Goal: Information Seeking & Learning: Check status

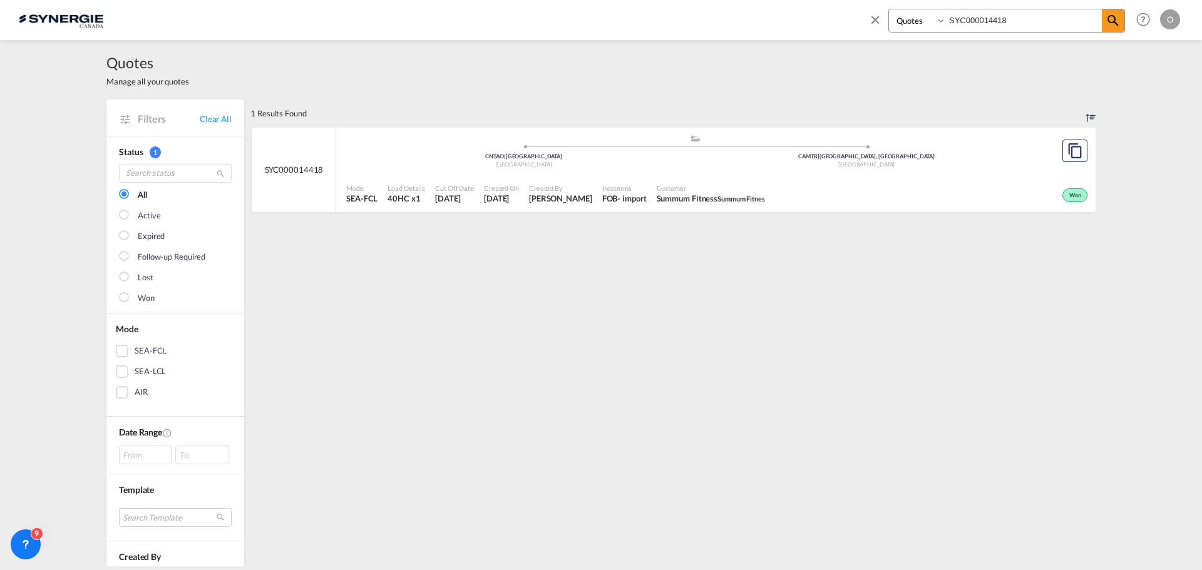
select select "Quotes"
click at [774, 18] on div "Bookings Quotes Enquiries SYC000014418 Help Resources Product Release O My Prof…" at bounding box center [601, 19] width 1164 height 39
click at [1012, 86] on div "Quotes Manage all your quotes" at bounding box center [600, 69] width 989 height 59
click at [1004, 21] on input "SYC000013534_revised" at bounding box center [1024, 20] width 156 height 22
drag, startPoint x: 1010, startPoint y: 23, endPoint x: 1116, endPoint y: 23, distance: 105.2
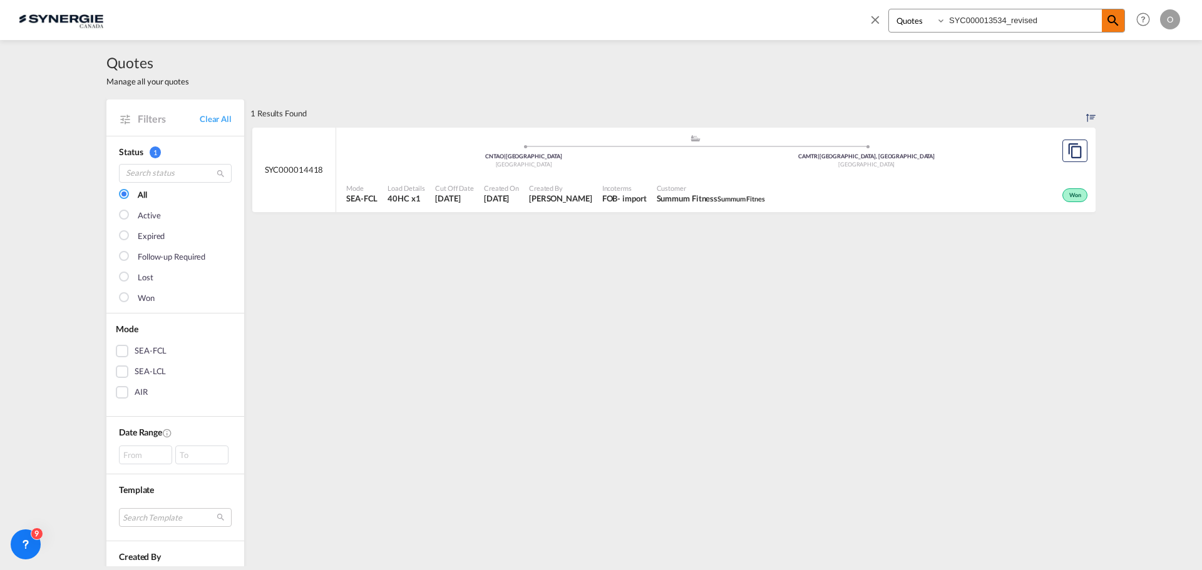
click at [1113, 23] on div "Bookings Quotes Enquiries SYC000013534_revised" at bounding box center [1006, 21] width 237 height 24
type input "SYC000013534"
click at [727, 198] on span "CALEFACTIO" at bounding box center [742, 199] width 41 height 8
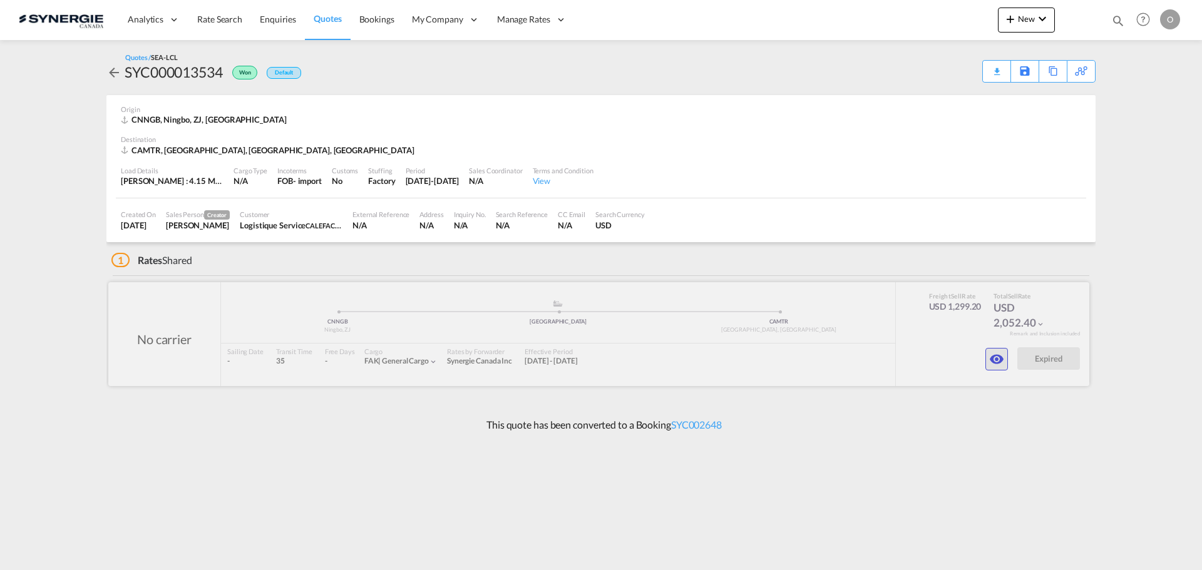
click at [993, 361] on md-icon "icon-eye" at bounding box center [996, 359] width 15 height 15
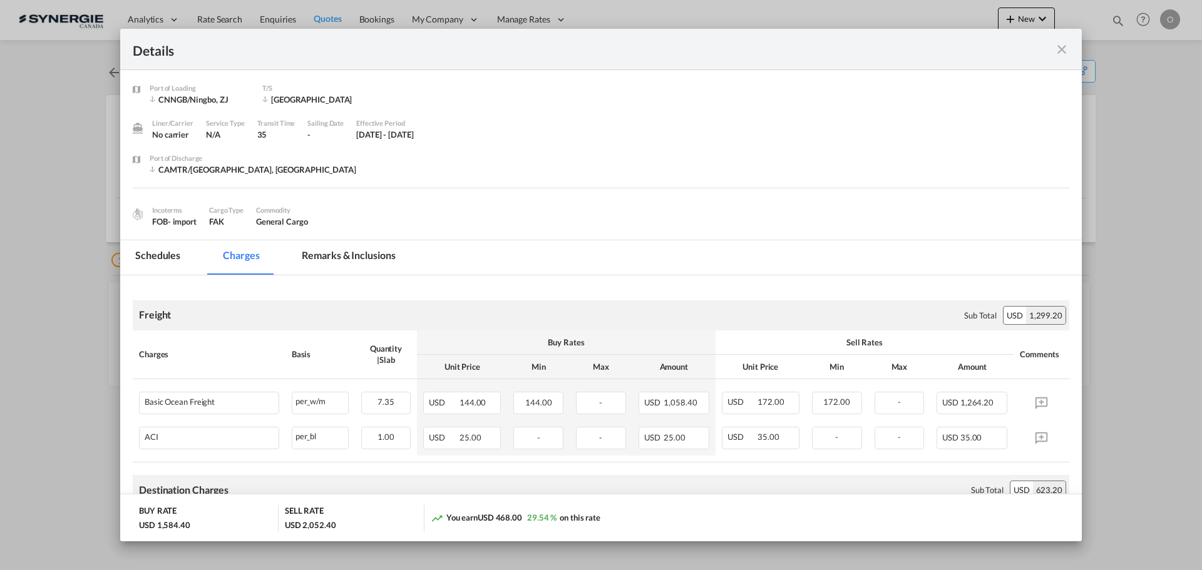
click at [369, 260] on md-tab-item "Remarks & Inclusions" at bounding box center [348, 257] width 123 height 34
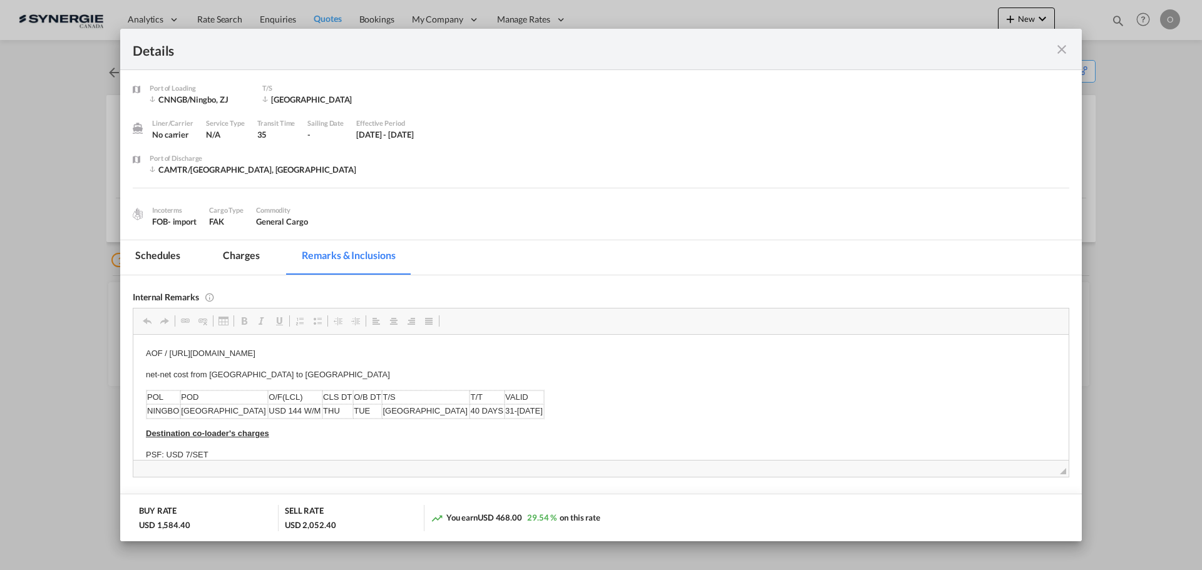
click at [1068, 48] on md-icon "icon-close fg-AAA8AD m-0 cursor" at bounding box center [1061, 49] width 15 height 15
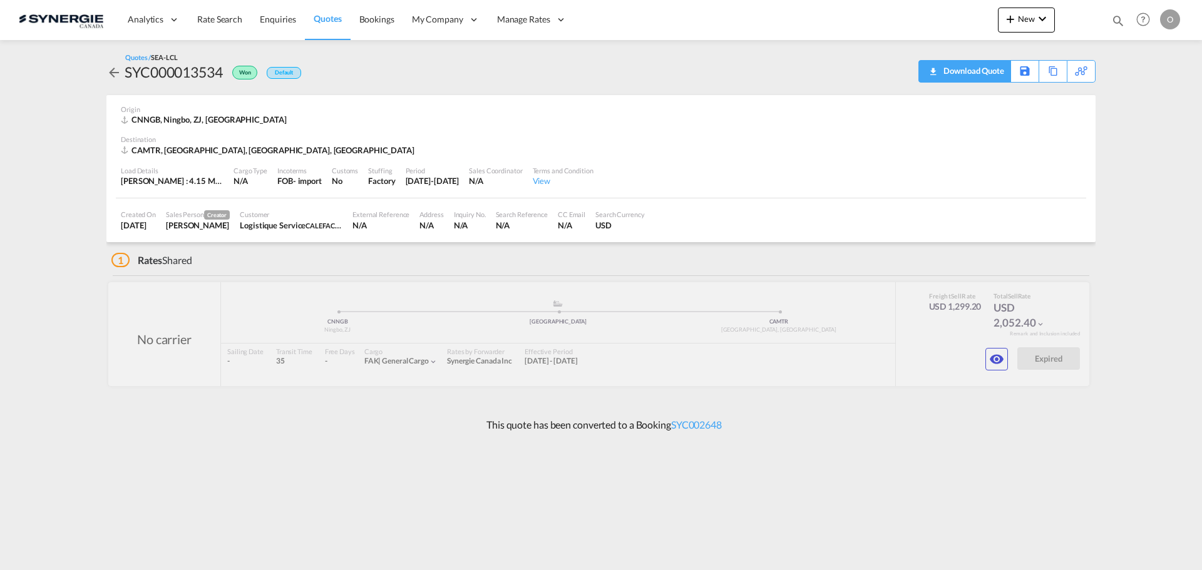
click at [993, 75] on div "Download Quote" at bounding box center [972, 71] width 64 height 20
click at [1000, 357] on md-icon "icon-eye" at bounding box center [996, 359] width 15 height 15
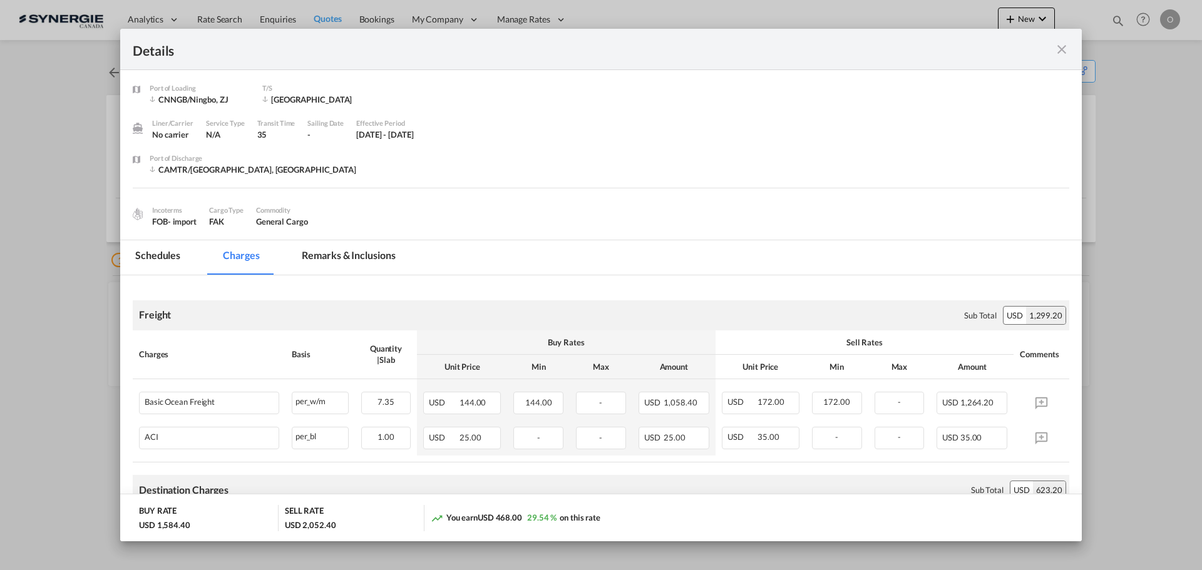
click at [376, 252] on md-tab-item "Remarks & Inclusions" at bounding box center [348, 257] width 123 height 34
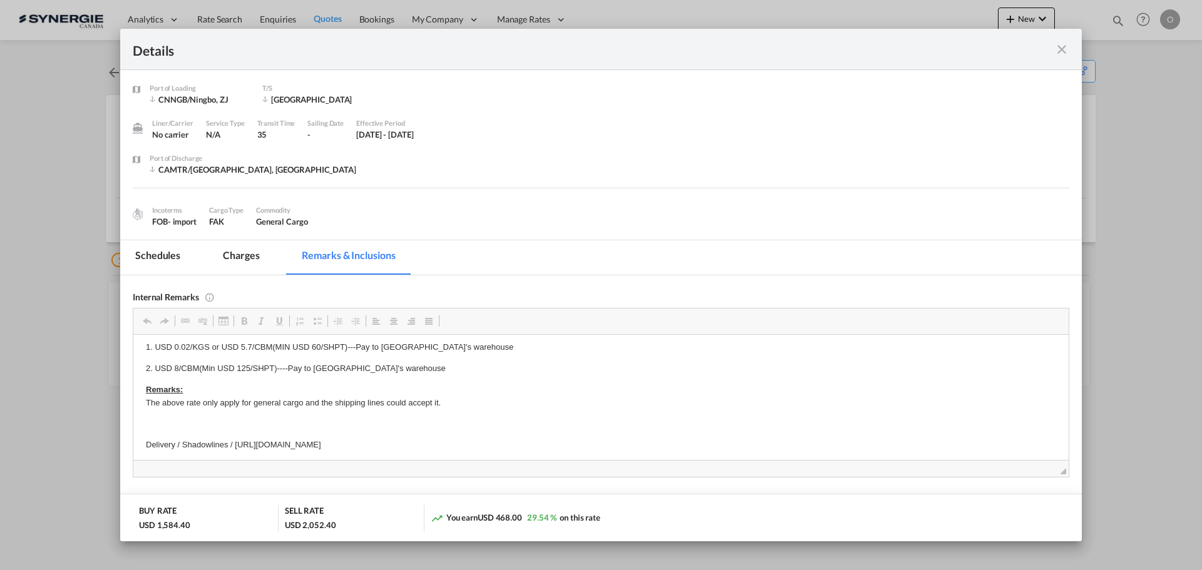
scroll to position [188, 0]
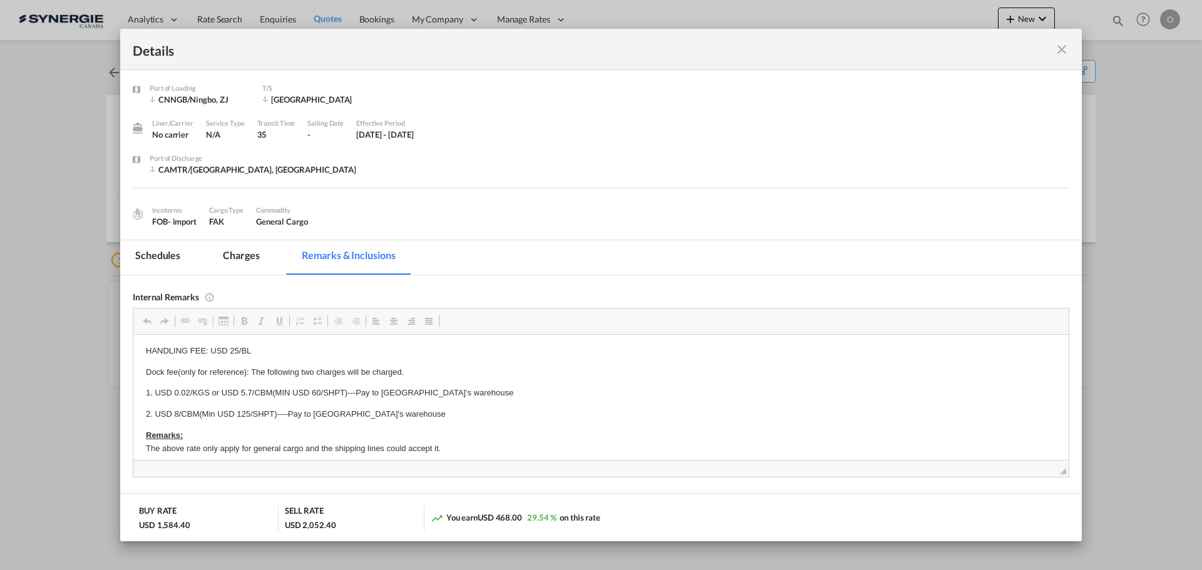
drag, startPoint x: 234, startPoint y: 427, endPoint x: 342, endPoint y: 427, distance: 108.3
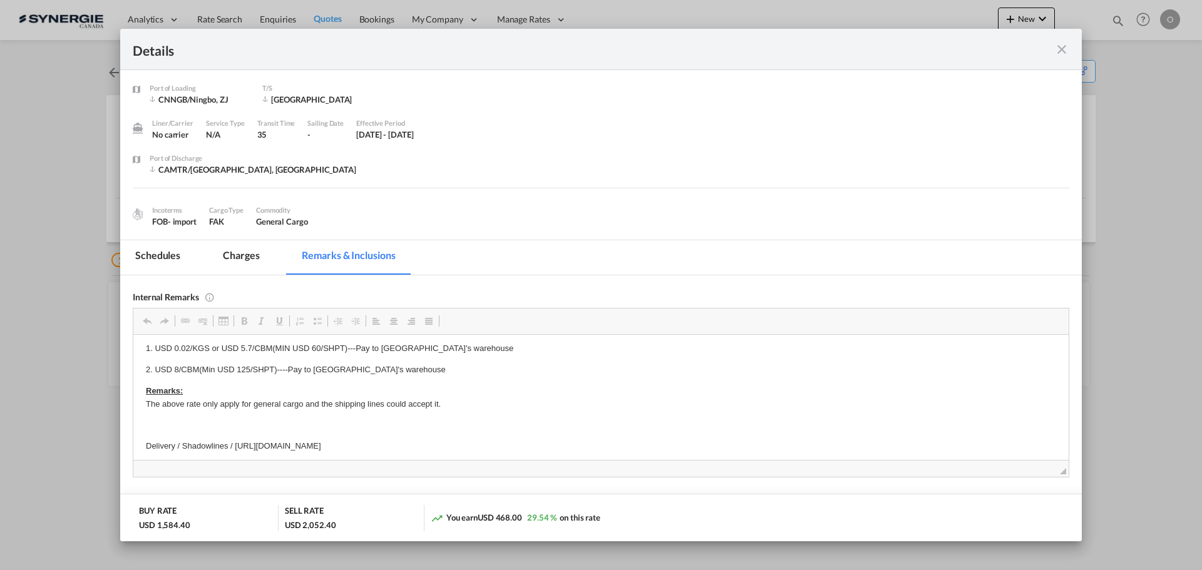
scroll to position [197, 0]
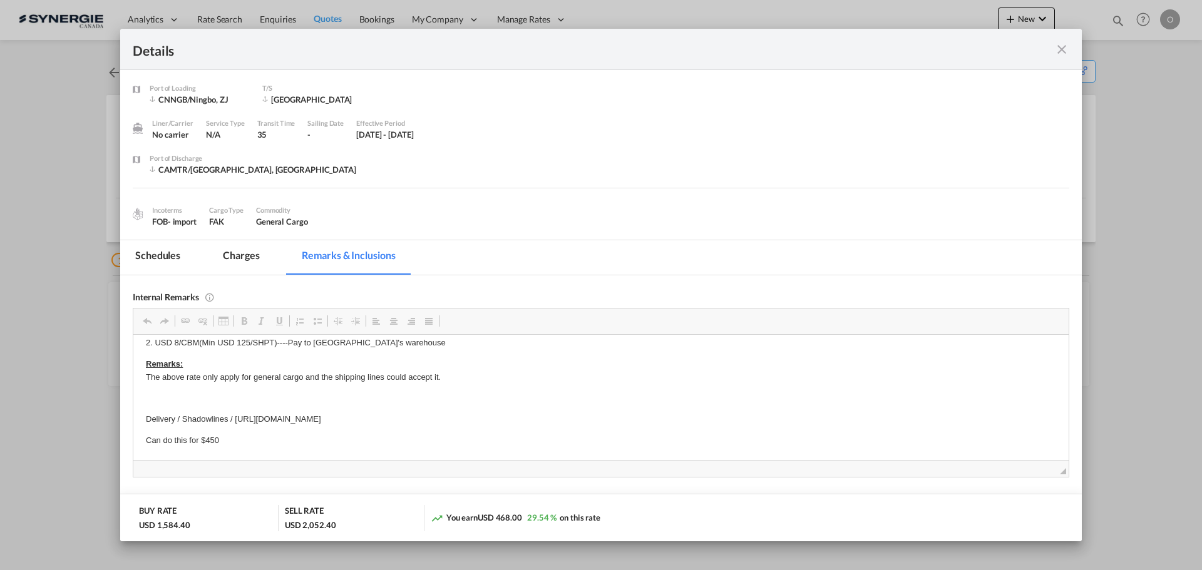
copy p "https://app.frontapp.com/open/msg_1gmjbclr?key=hCkbu4seCU2H_eA6404TbSCjjlUbkOKQ"
drag, startPoint x: 235, startPoint y: 416, endPoint x: 568, endPoint y: 415, distance: 333.7
click at [568, 415] on p "Delivery / Shadowlines / https://app.frontapp.com/open/msg_1gmjbclr?key=hCkbu4s…" at bounding box center [601, 419] width 910 height 13
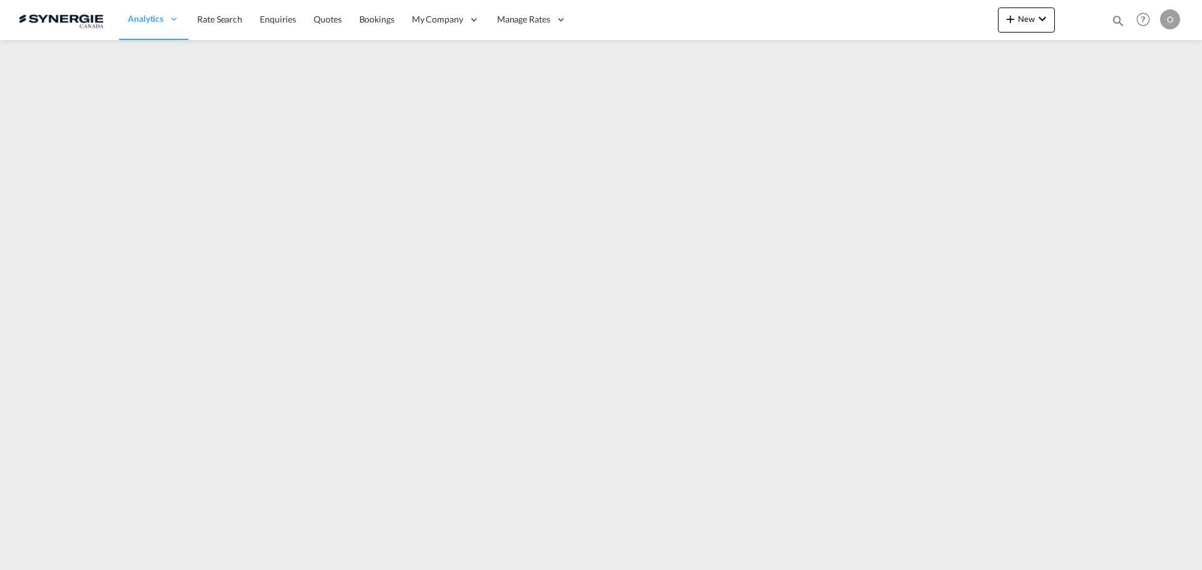
click at [1123, 19] on md-icon "icon-magnify" at bounding box center [1118, 21] width 14 height 14
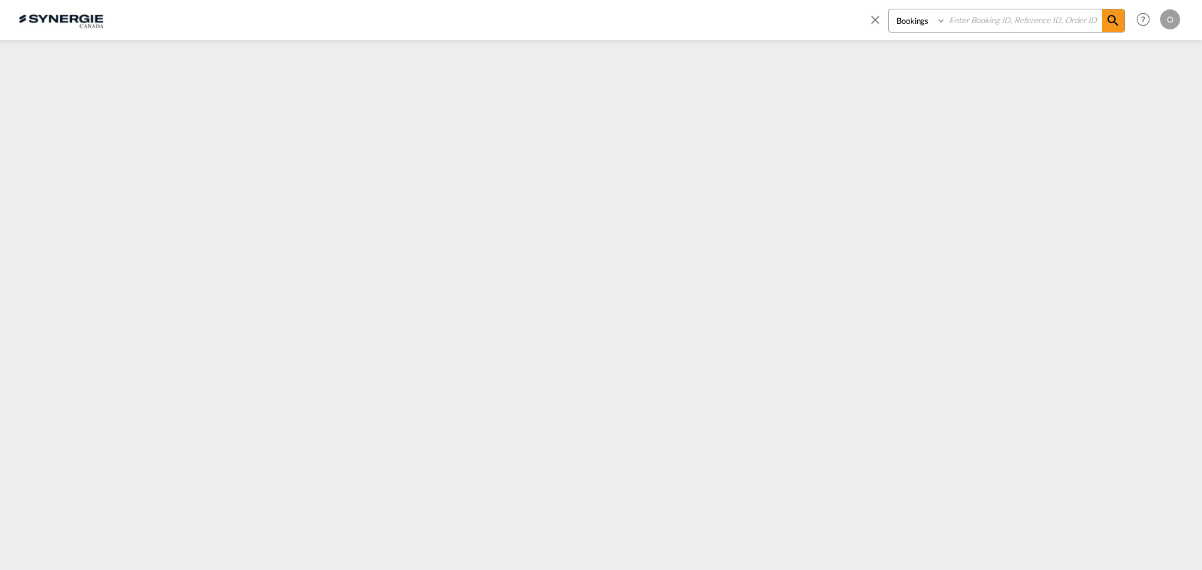
click at [931, 24] on select "Bookings Quotes Enquiries" at bounding box center [918, 20] width 59 height 23
select select "Quotes"
click at [889, 9] on select "Bookings Quotes Enquiries" at bounding box center [918, 20] width 59 height 23
click at [983, 18] on input at bounding box center [1024, 20] width 156 height 22
paste input "SYC000015140"
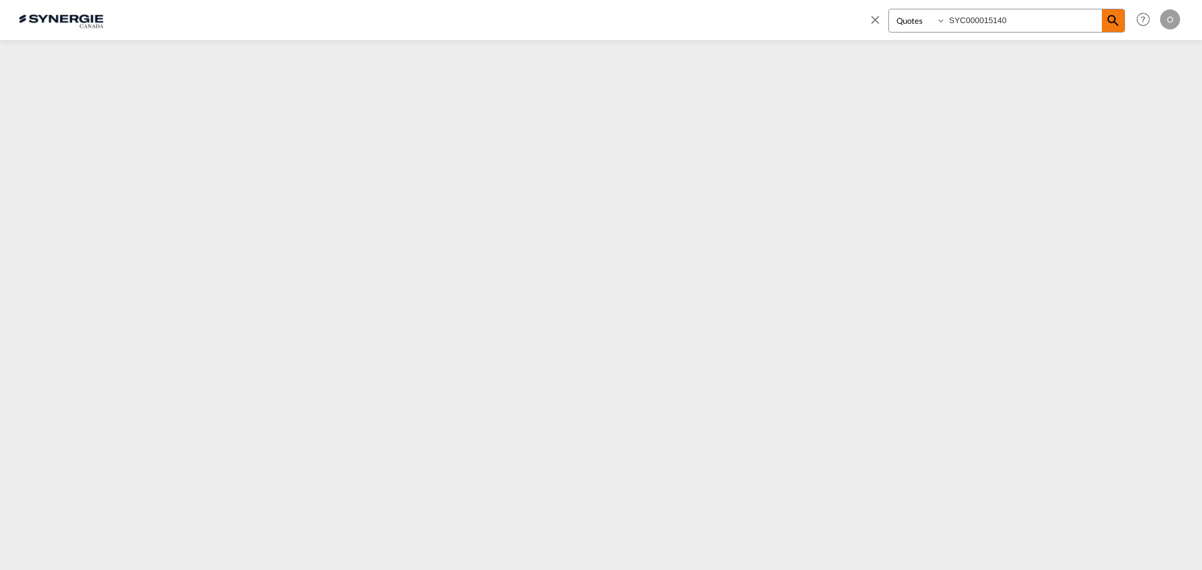
type input "SYC000015140"
click at [1109, 20] on md-icon "icon-magnify" at bounding box center [1113, 20] width 15 height 15
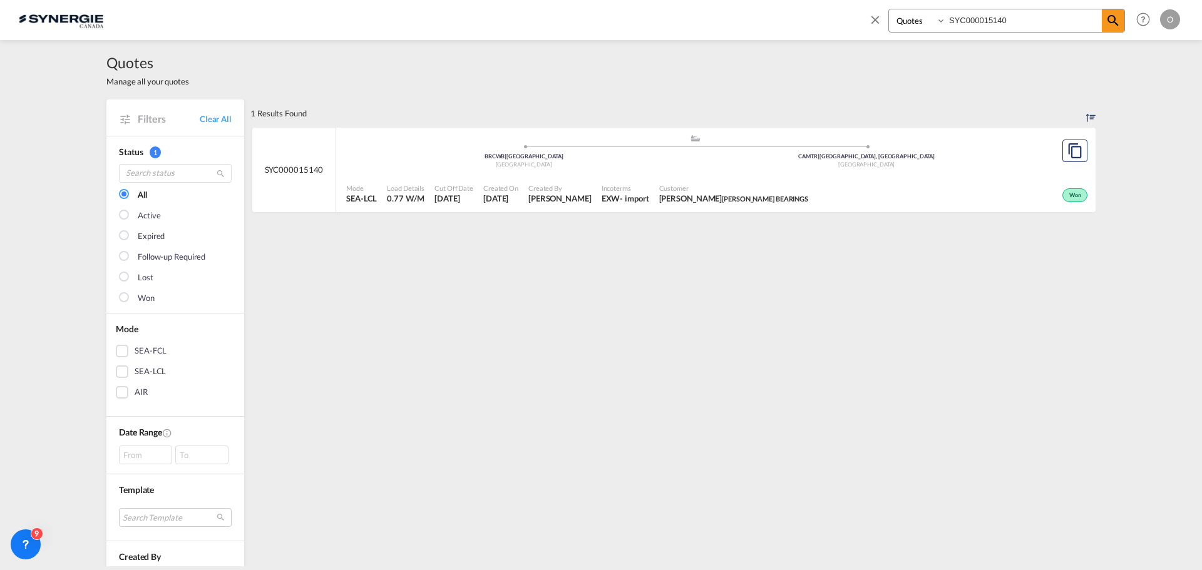
click at [673, 188] on span "Customer" at bounding box center [734, 187] width 150 height 9
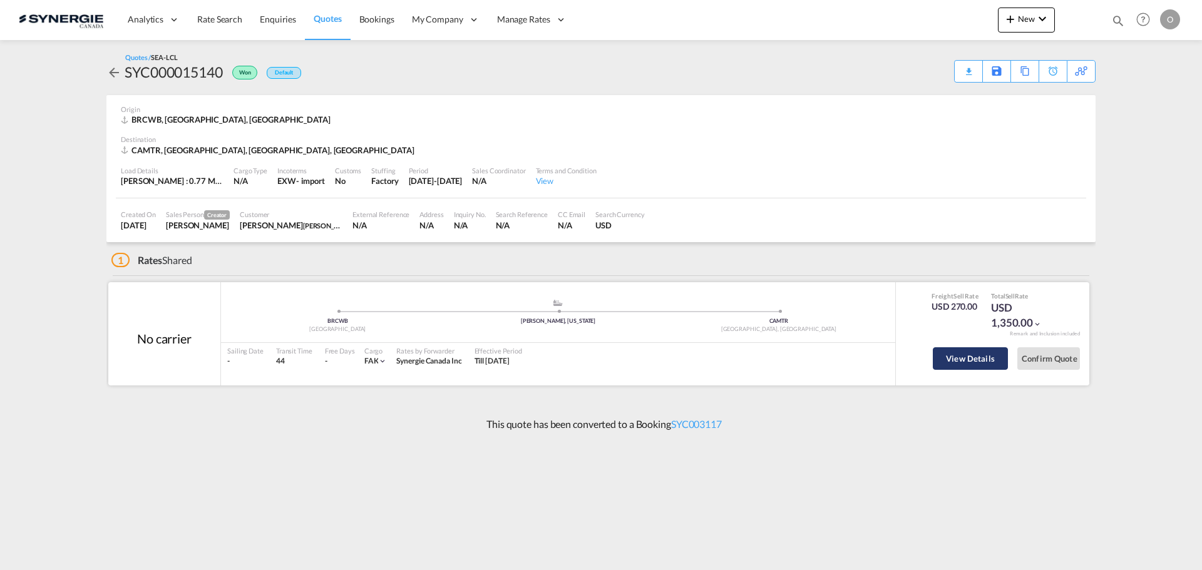
click at [965, 352] on button "View Details" at bounding box center [970, 358] width 75 height 23
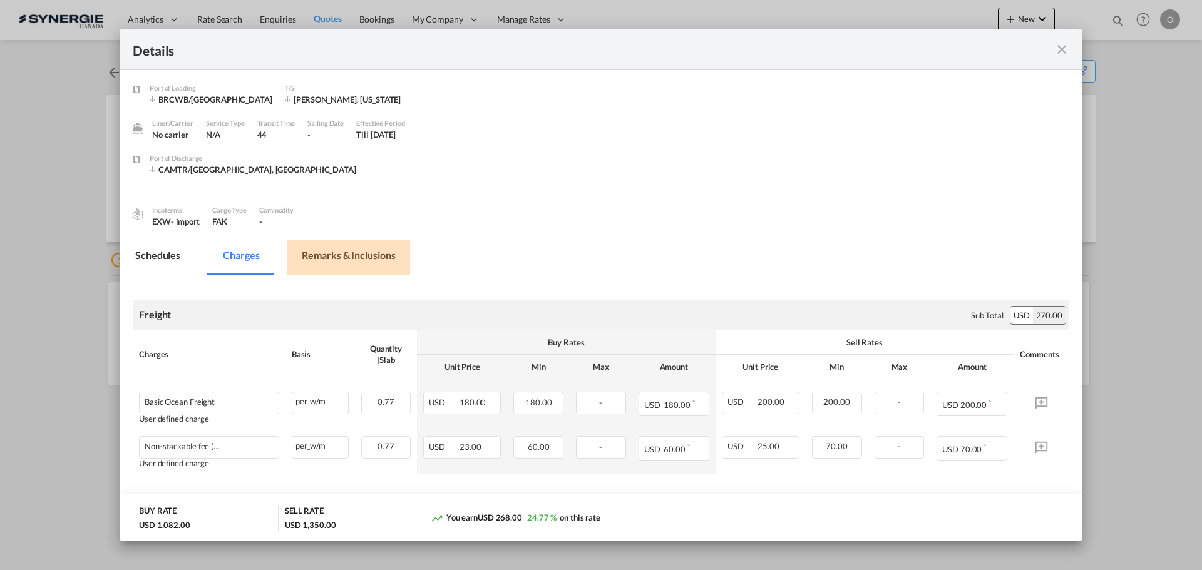
click at [347, 249] on md-tab-item "Remarks & Inclusions" at bounding box center [348, 257] width 123 height 34
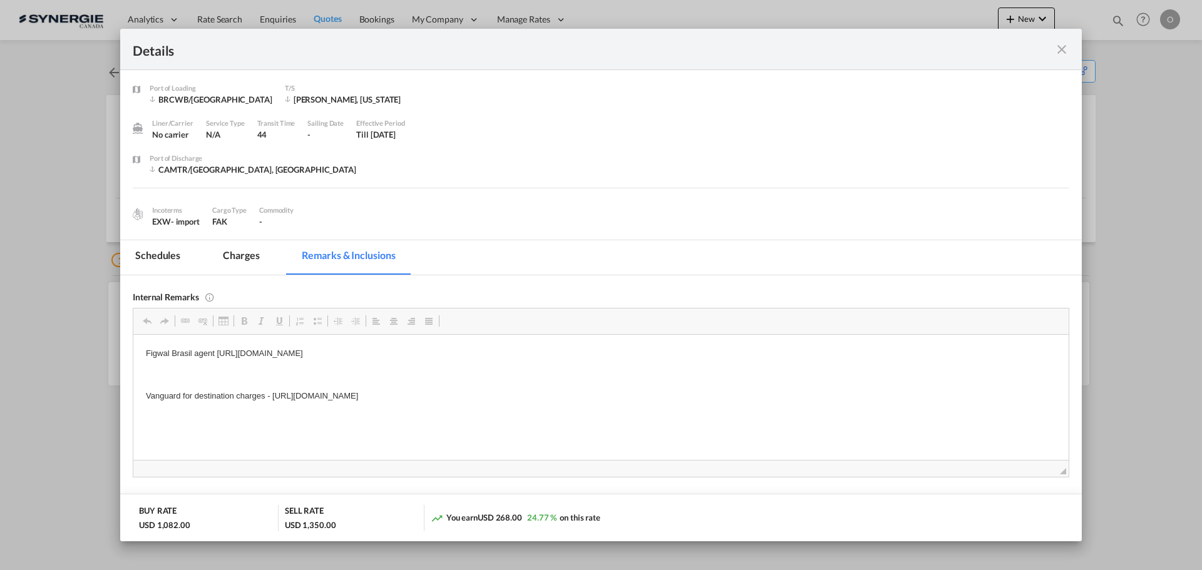
click at [1069, 44] on md-icon "icon-close fg-AAA8AD m-0 cursor" at bounding box center [1061, 49] width 15 height 15
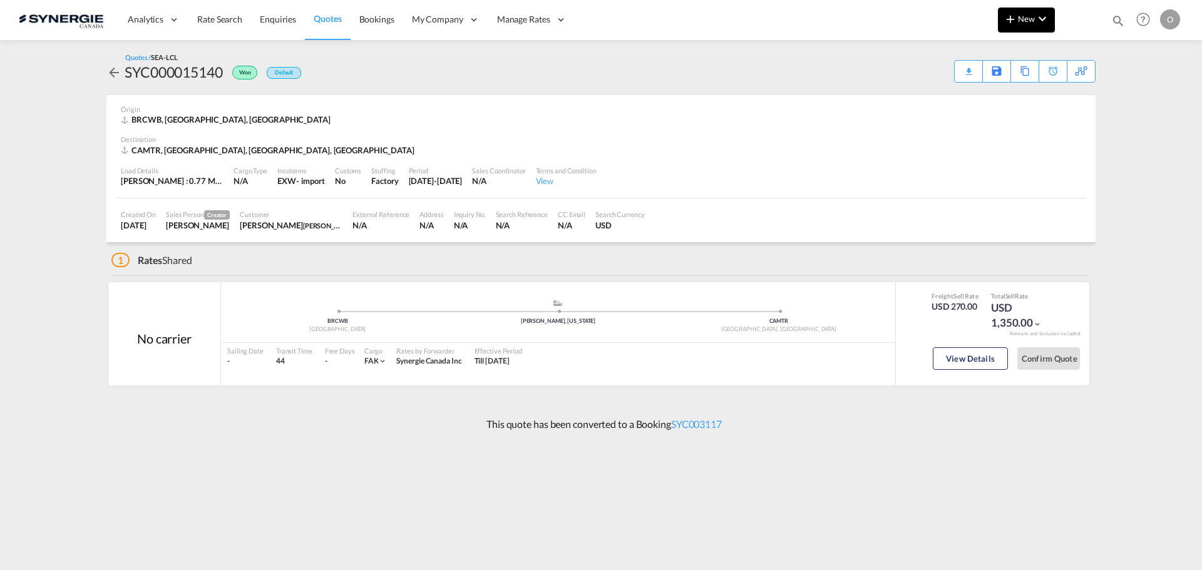
click at [1036, 21] on md-icon "icon-chevron-down" at bounding box center [1042, 18] width 15 height 15
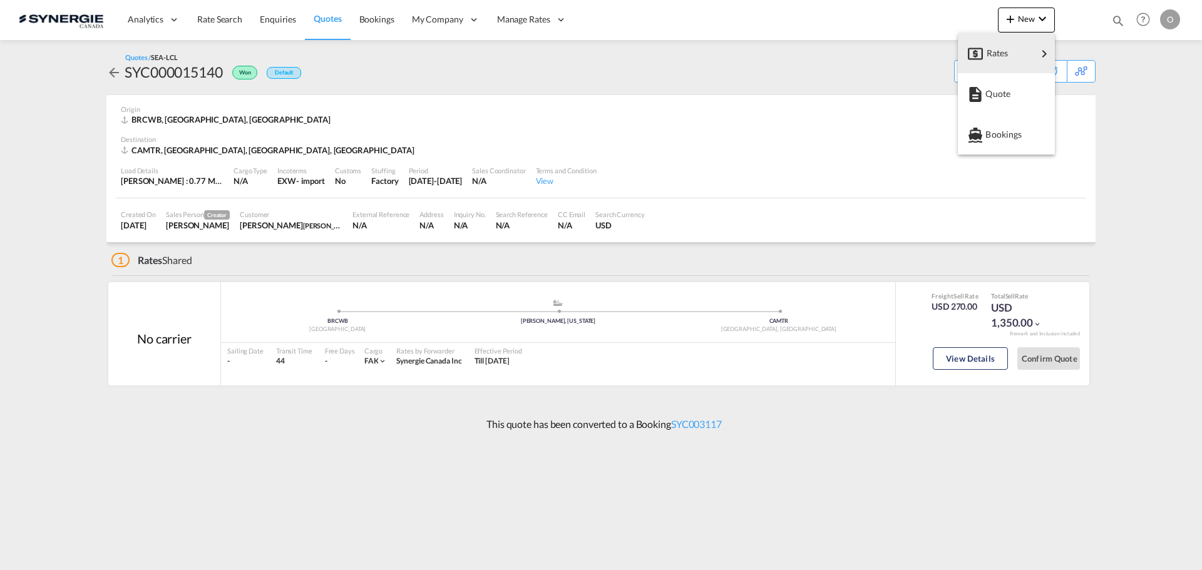
click at [1089, 19] on md-backdrop at bounding box center [601, 285] width 1202 height 570
click at [1113, 19] on md-icon "icon-magnify" at bounding box center [1118, 21] width 14 height 14
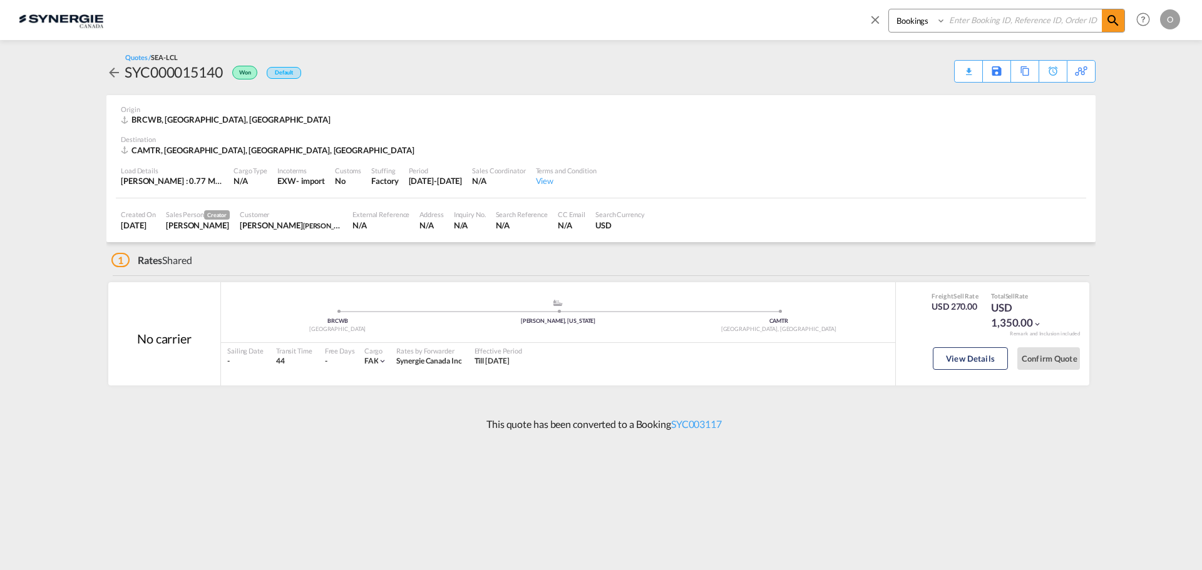
click at [914, 17] on select "Bookings Quotes Enquiries" at bounding box center [918, 20] width 59 height 23
select select "Quotes"
click at [889, 9] on select "Bookings Quotes Enquiries" at bounding box center [918, 20] width 59 height 23
click at [1008, 17] on input at bounding box center [1024, 20] width 156 height 22
paste input "SYC000015271"
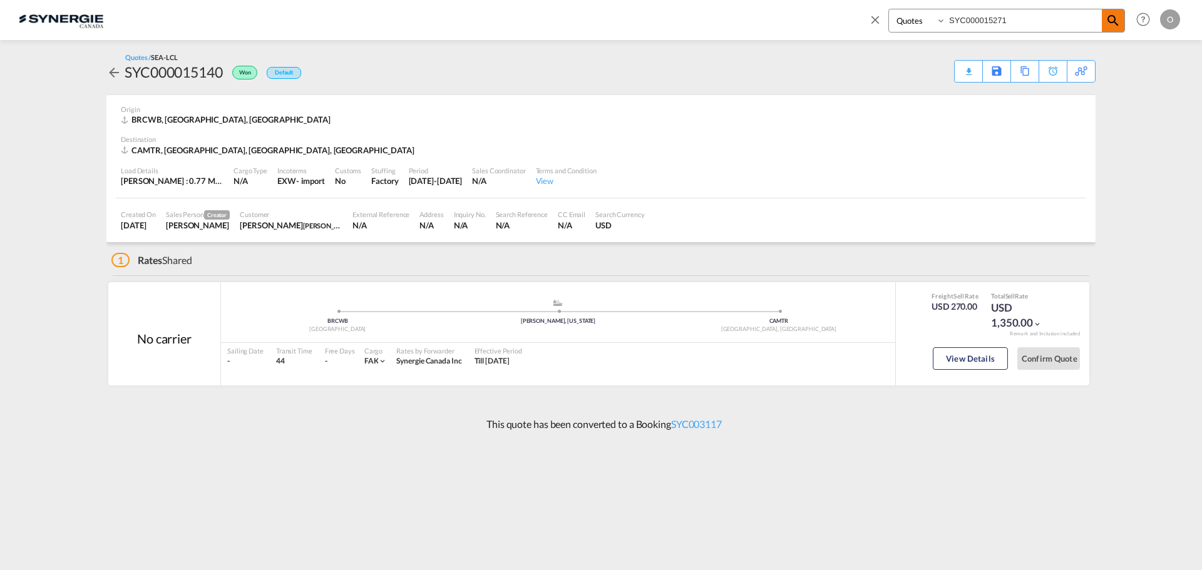
type input "SYC000015271"
click at [1112, 20] on md-icon "icon-magnify" at bounding box center [1113, 20] width 15 height 15
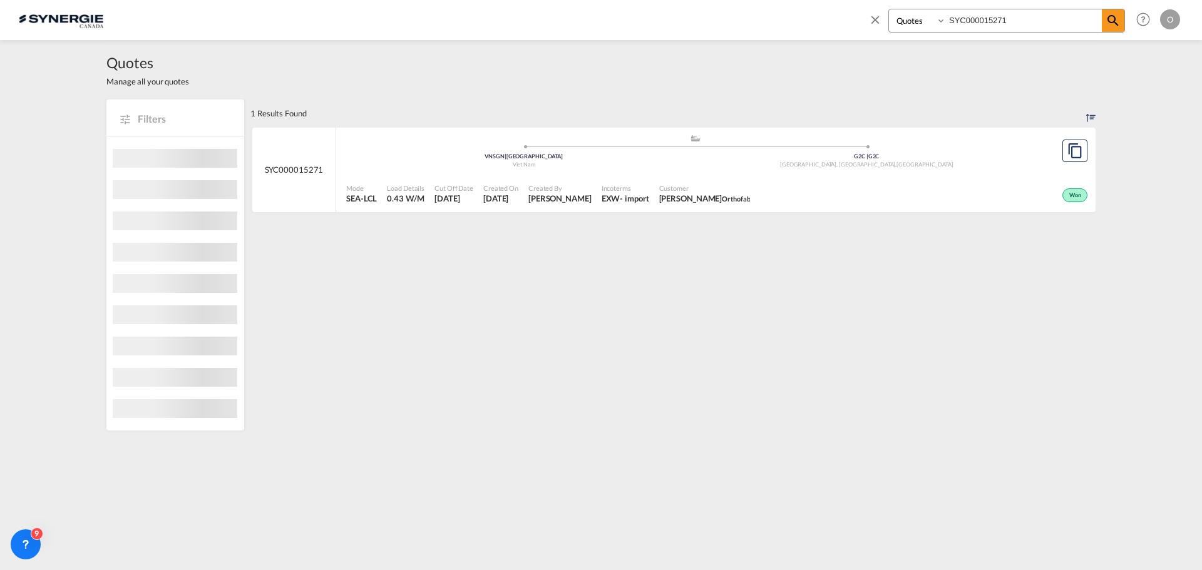
click at [736, 185] on span "Customer" at bounding box center [704, 187] width 91 height 9
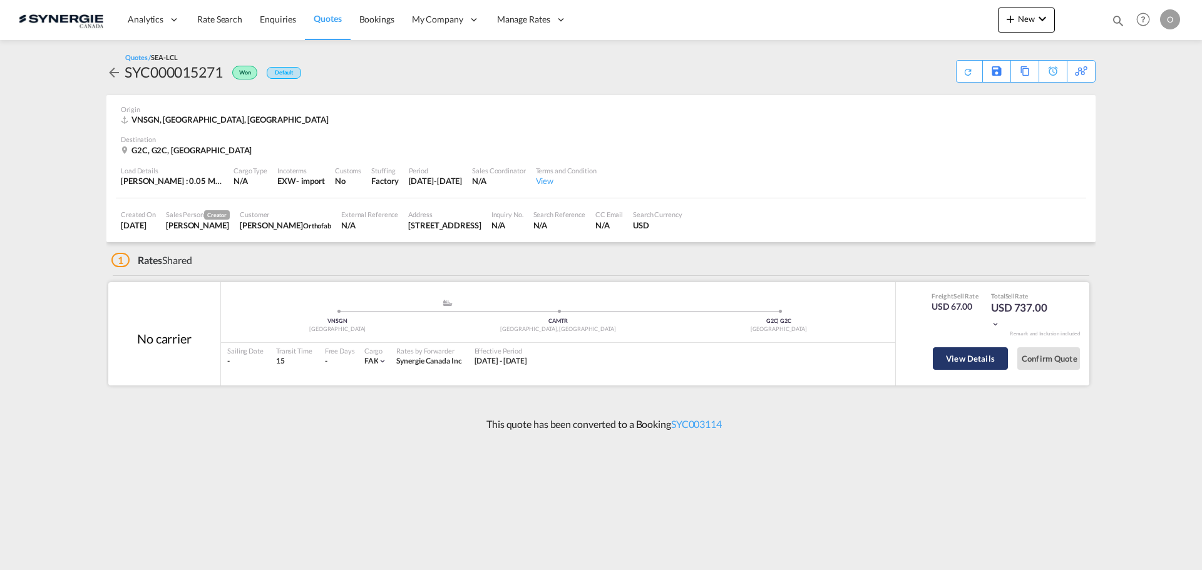
click at [989, 361] on button "View Details" at bounding box center [970, 358] width 75 height 23
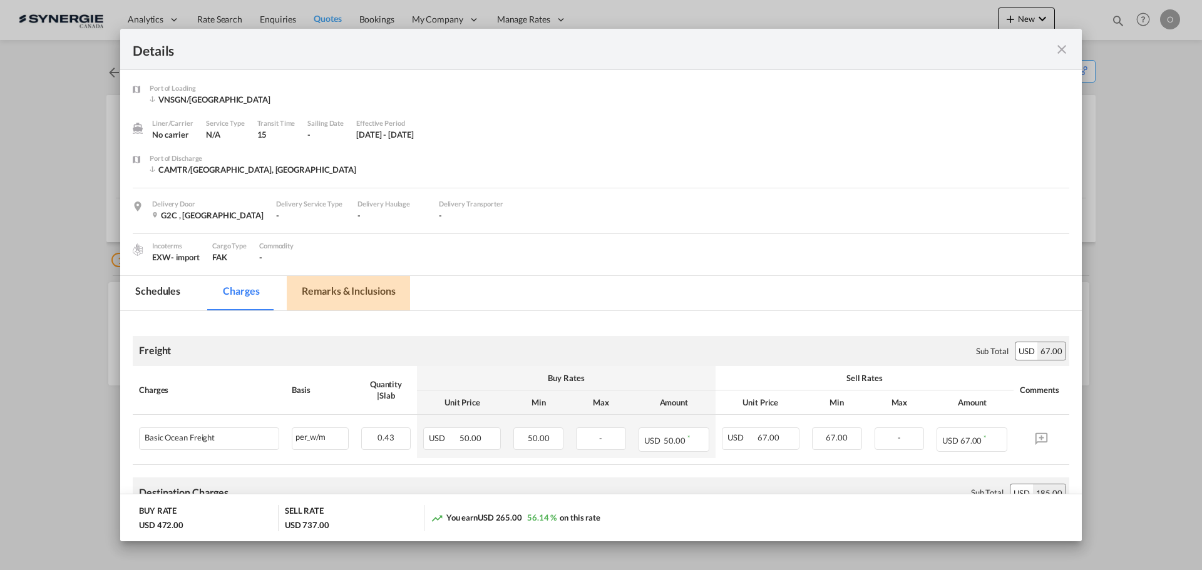
click at [365, 289] on md-tab-item "Remarks & Inclusions" at bounding box center [348, 293] width 123 height 34
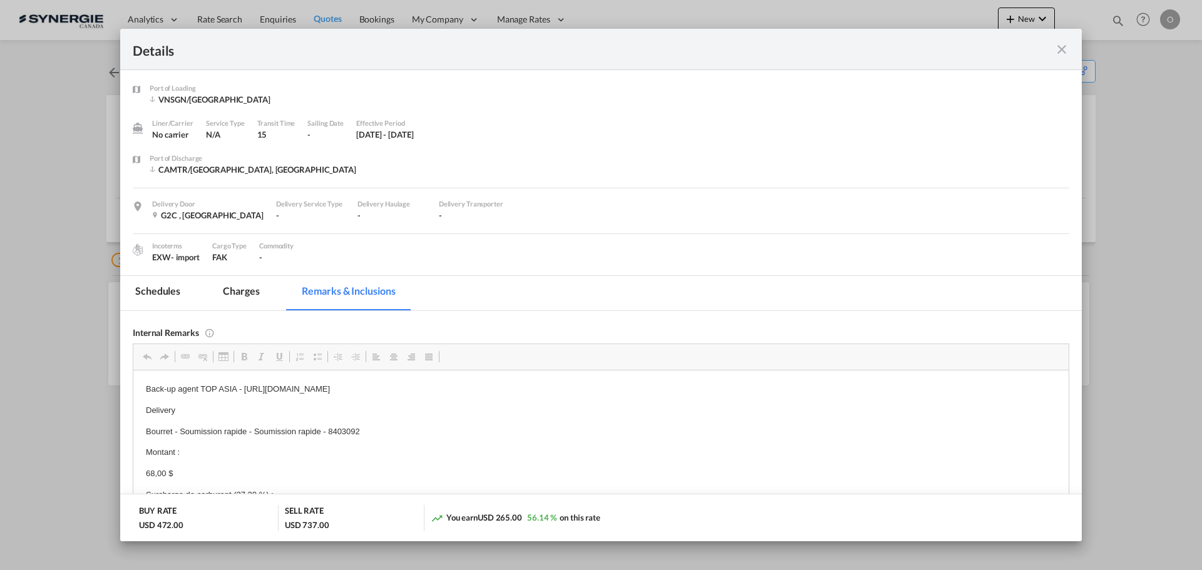
click at [1056, 46] on md-icon "icon-close fg-AAA8AD m-0 cursor" at bounding box center [1061, 49] width 15 height 15
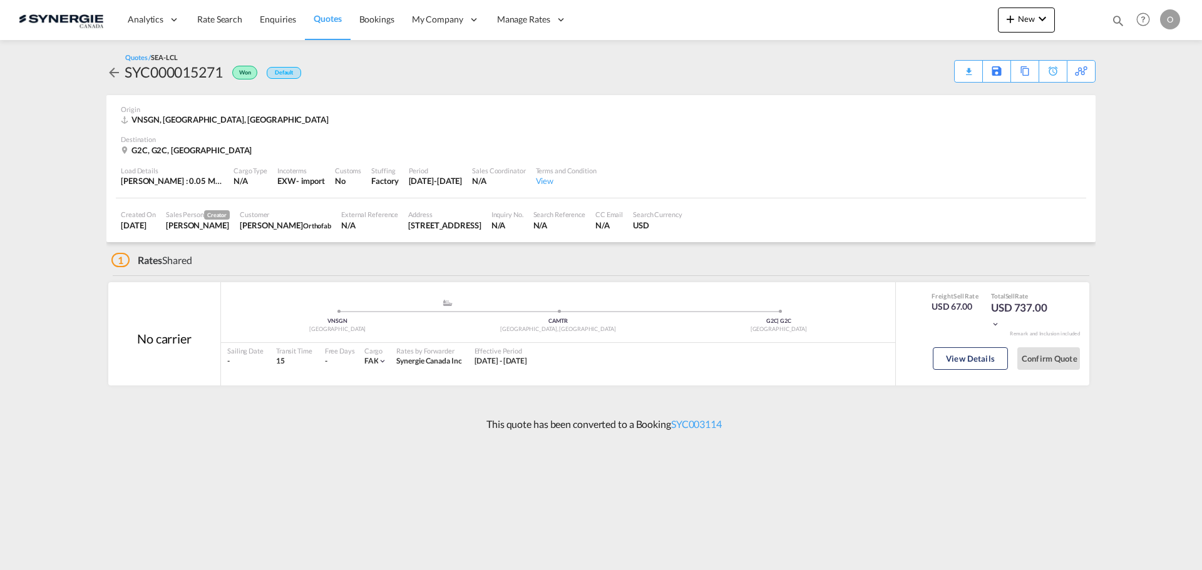
click at [1123, 24] on md-icon "icon-magnify" at bounding box center [1118, 21] width 14 height 14
click at [923, 21] on select "Bookings Quotes Enquiries" at bounding box center [918, 20] width 59 height 23
select select "Quotes"
click at [889, 9] on select "Bookings Quotes Enquiries" at bounding box center [918, 20] width 59 height 23
drag, startPoint x: 1000, startPoint y: 21, endPoint x: 1033, endPoint y: 21, distance: 33.2
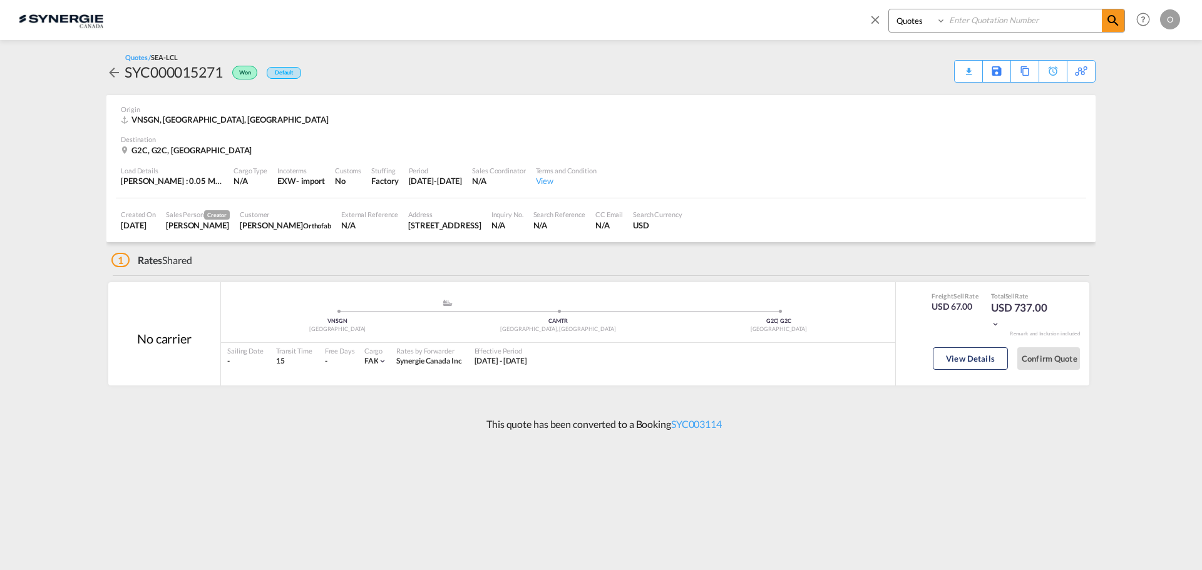
click at [1001, 21] on input at bounding box center [1024, 20] width 156 height 22
paste input "SYC000014711"
type input "SYC000014711"
click at [1112, 24] on md-icon "icon-magnify" at bounding box center [1113, 20] width 15 height 15
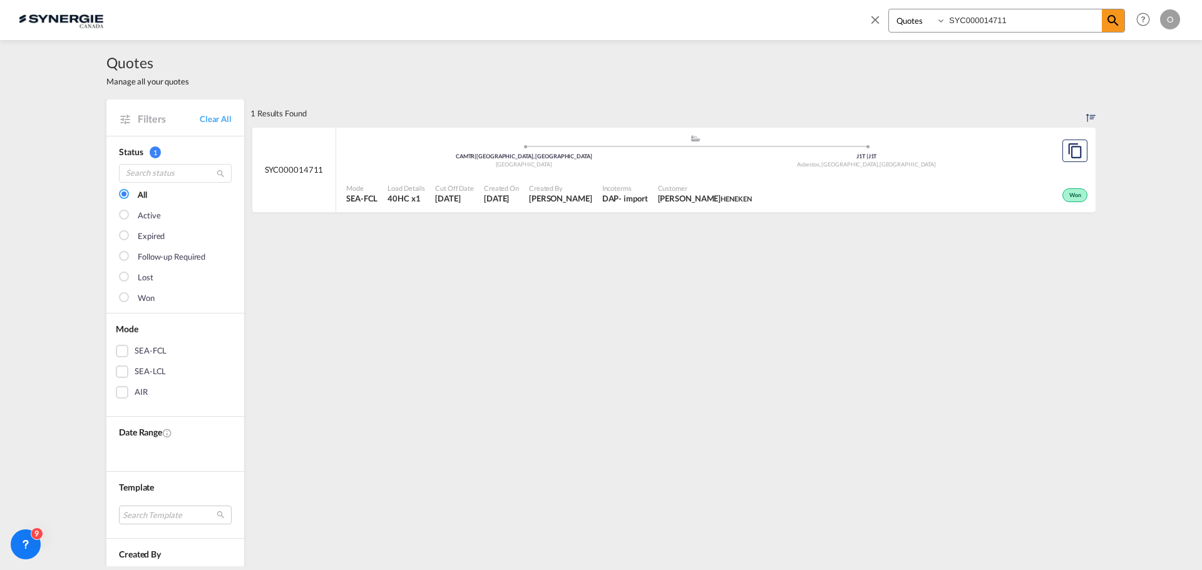
click at [809, 192] on div "Won" at bounding box center [924, 193] width 334 height 31
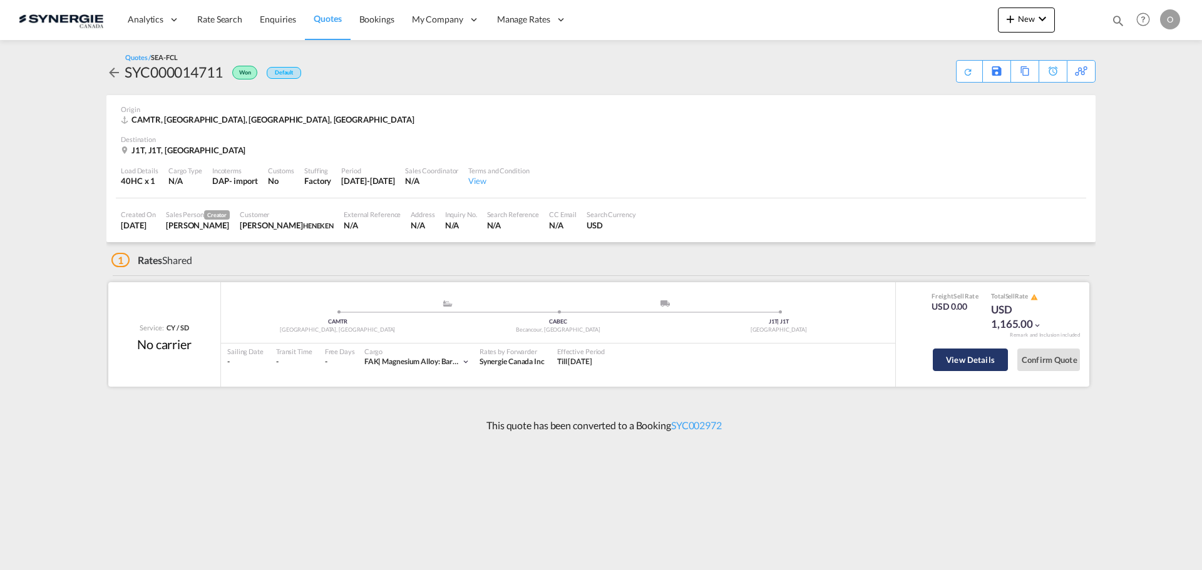
click at [961, 362] on button "View Details" at bounding box center [970, 360] width 75 height 23
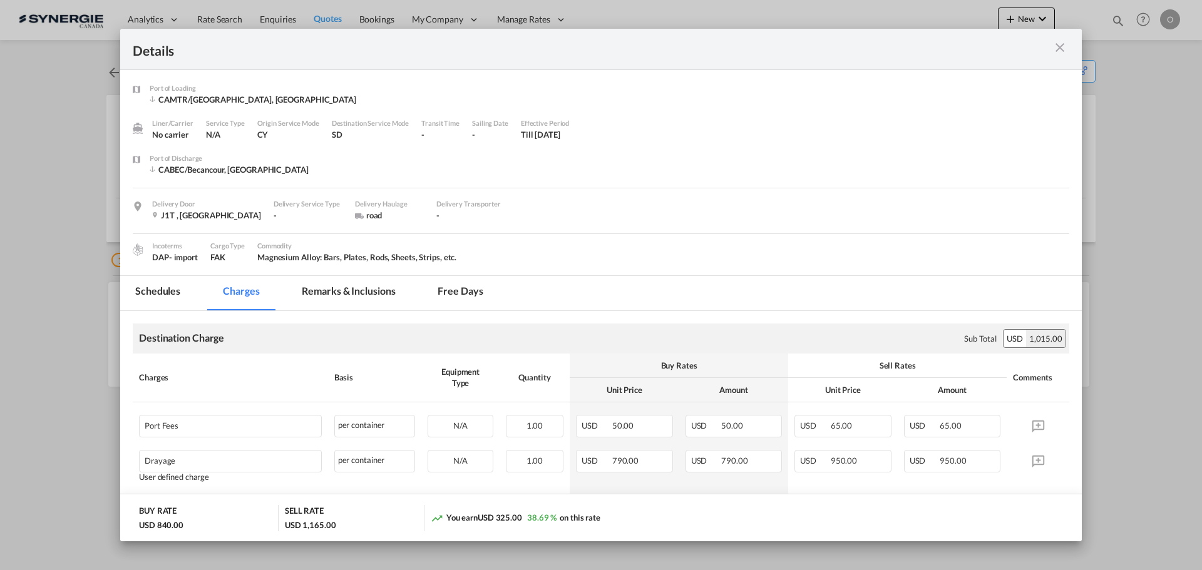
click at [362, 285] on md-tab-item "Remarks & Inclusions" at bounding box center [348, 293] width 123 height 34
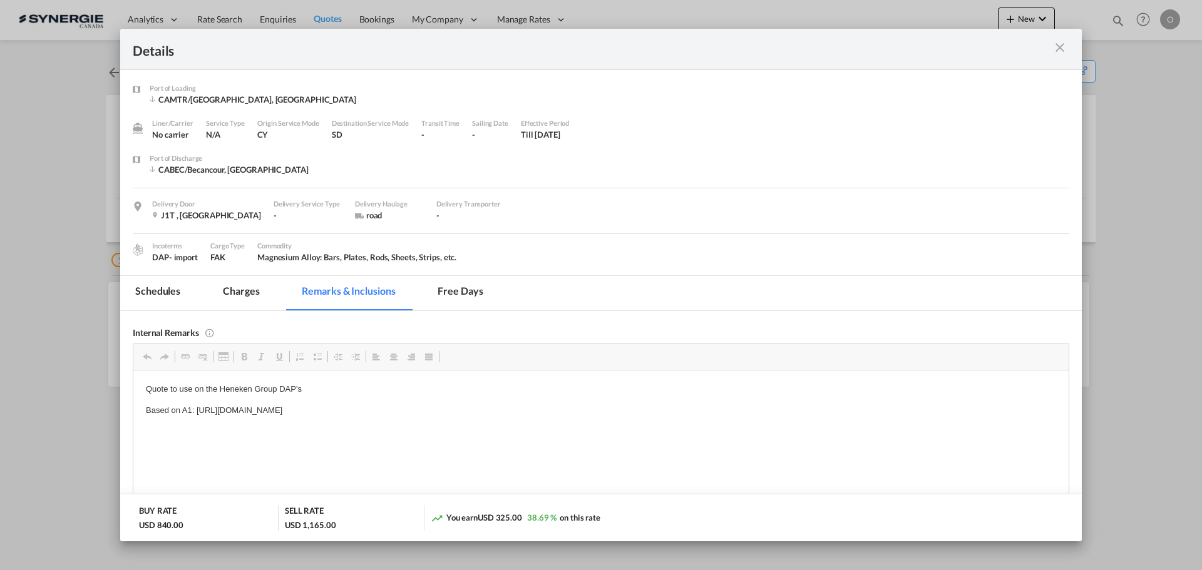
click at [1064, 47] on md-icon "icon-close m-3 fg-AAA8AD cursor" at bounding box center [1059, 47] width 15 height 15
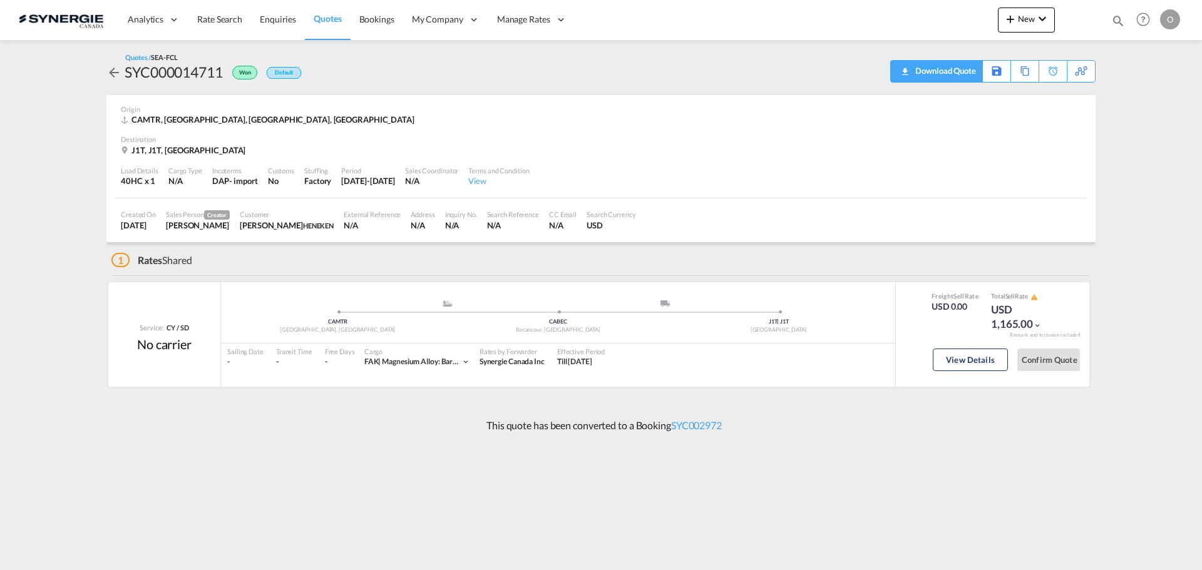
click at [969, 73] on div "Download Quote" at bounding box center [944, 71] width 64 height 20
